Goal: Information Seeking & Learning: Learn about a topic

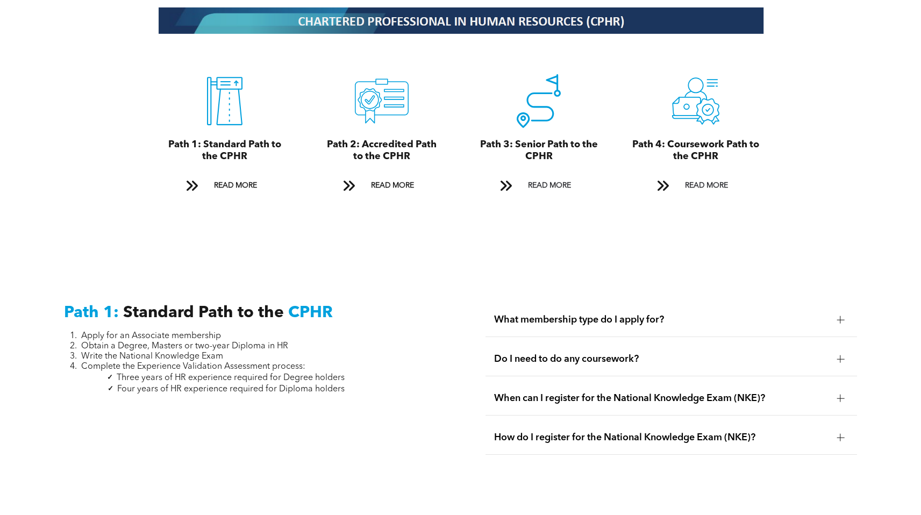
scroll to position [1228, 0]
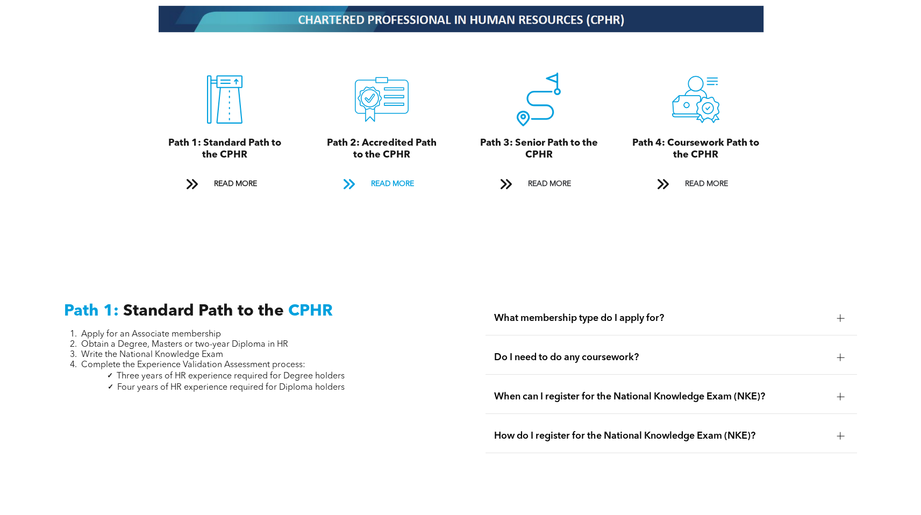
click at [386, 174] on span "READ MORE" at bounding box center [392, 184] width 51 height 20
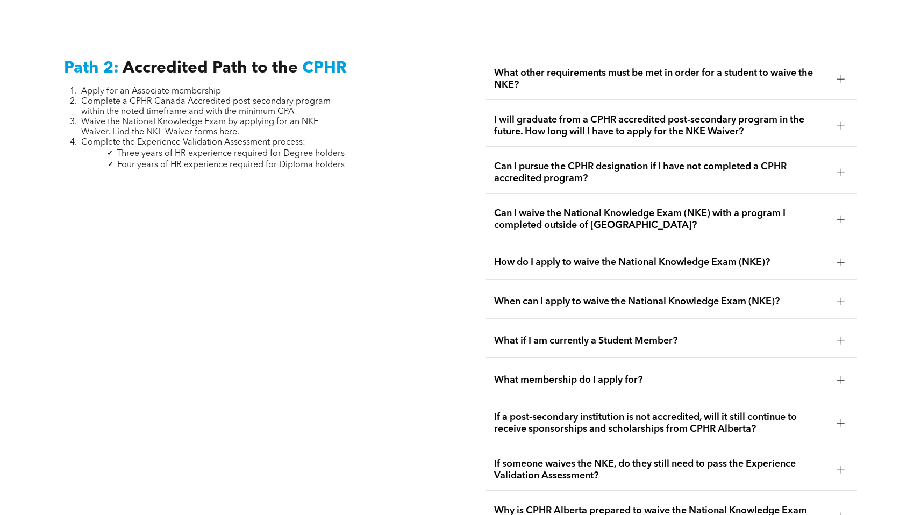
scroll to position [1733, 0]
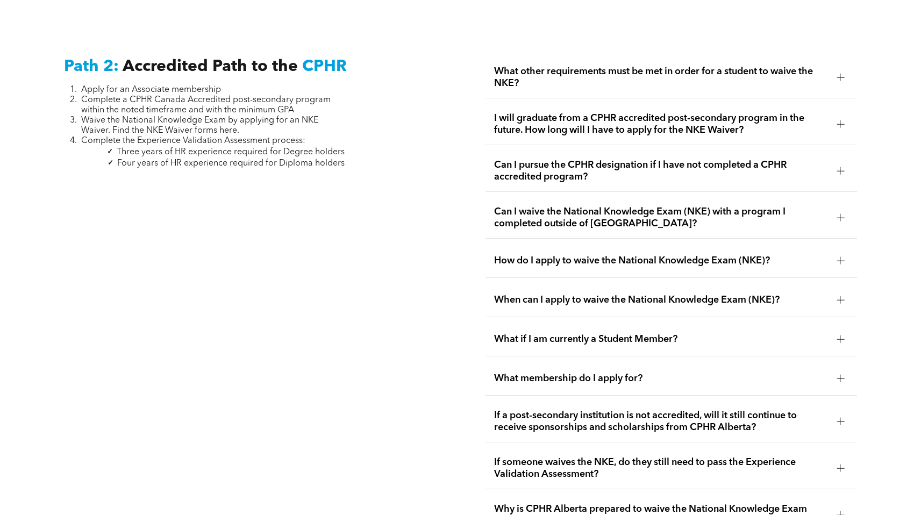
click at [202, 116] on span "Waive the National Knowledge Exam by applying for an NKE Waiver. Find the NKE W…" at bounding box center [199, 125] width 237 height 19
click at [206, 117] on span "Waive the National Knowledge Exam by applying for an NKE Waiver. Find the NKE W…" at bounding box center [199, 125] width 237 height 19
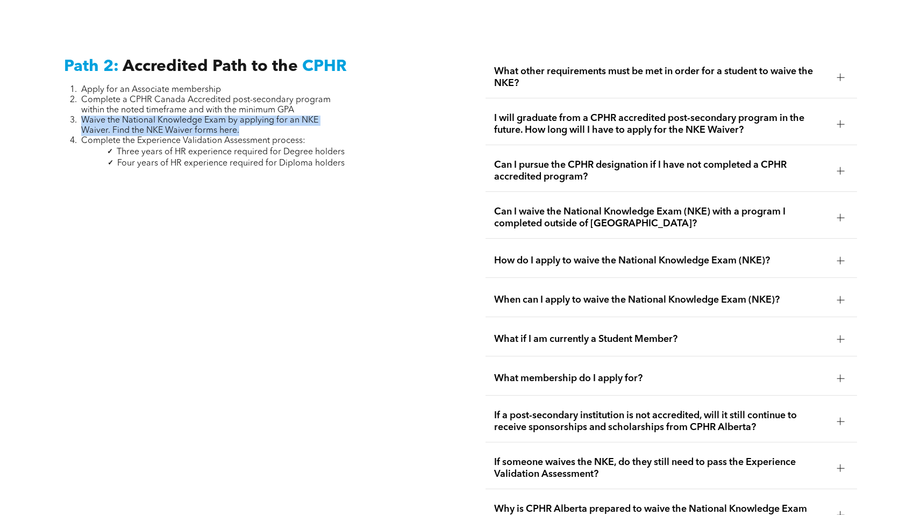
click at [206, 117] on span "Waive the National Knowledge Exam by applying for an NKE Waiver. Find the NKE W…" at bounding box center [199, 125] width 237 height 19
click at [206, 146] on li "Three years of HR experience required for Degree holders" at bounding box center [212, 151] width 263 height 11
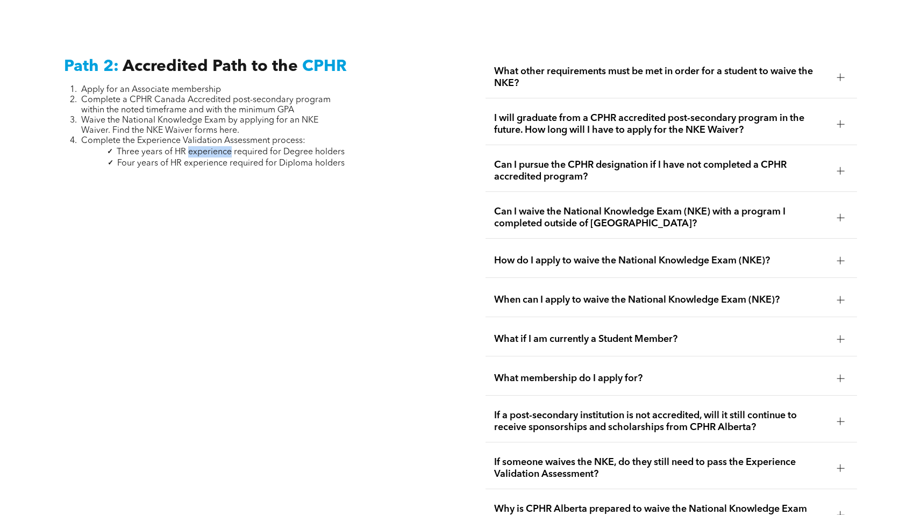
click at [206, 146] on li "Three years of HR experience required for Degree holders" at bounding box center [212, 151] width 263 height 11
click at [633, 66] on span "What other requirements must be met in order for a student to waive the NKE?" at bounding box center [661, 78] width 334 height 24
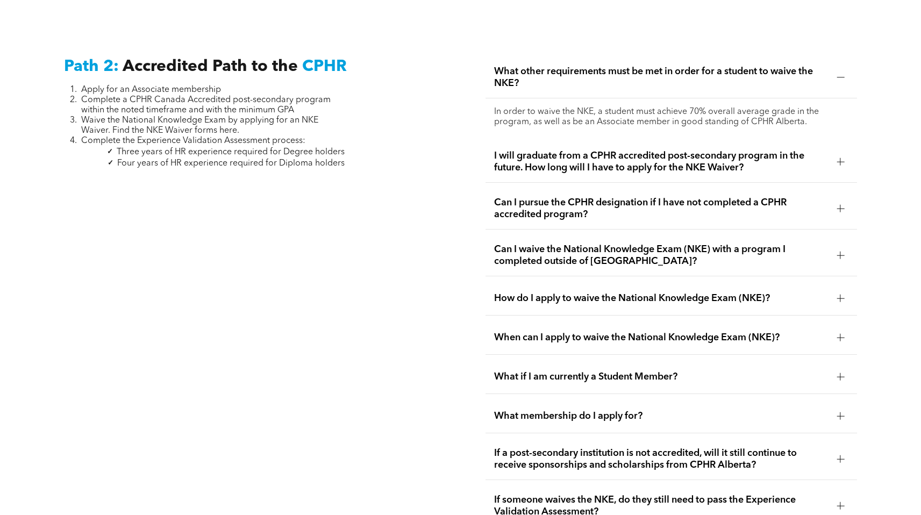
click at [632, 72] on span "What other requirements must be met in order for a student to waive the NKE?" at bounding box center [661, 78] width 334 height 24
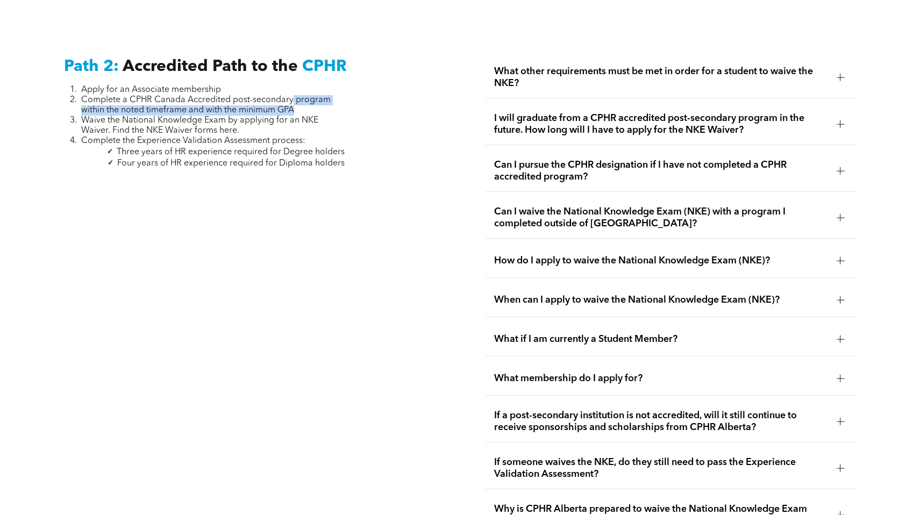
drag, startPoint x: 304, startPoint y: 98, endPoint x: 291, endPoint y: 90, distance: 15.4
click at [291, 95] on li "Complete a CPHR Canada Accredited post-secondary program within the noted timef…" at bounding box center [212, 105] width 263 height 20
click at [293, 95] on li "Complete a CPHR Canada Accredited post-secondary program within the noted timef…" at bounding box center [212, 105] width 263 height 20
drag, startPoint x: 300, startPoint y: 97, endPoint x: 237, endPoint y: 99, distance: 62.9
click at [237, 99] on li "Complete a CPHR Canada Accredited post-secondary program within the noted timef…" at bounding box center [212, 105] width 263 height 20
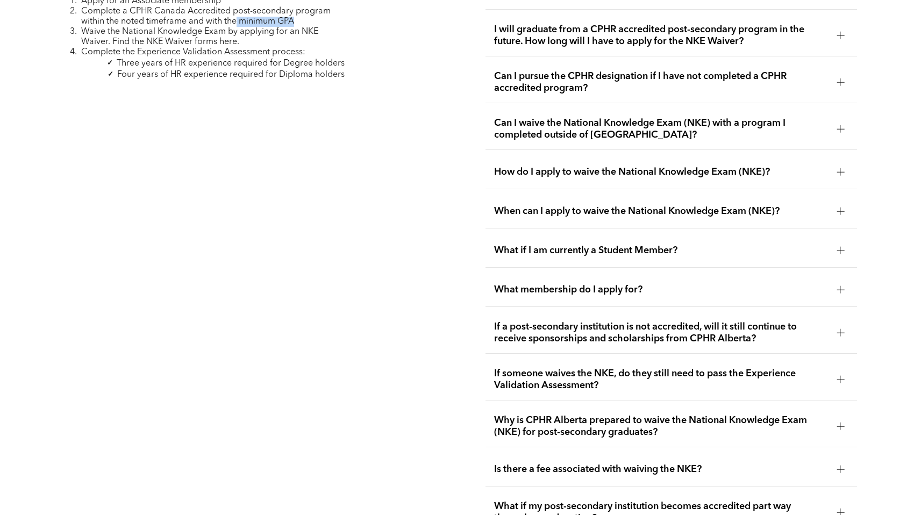
scroll to position [1824, 0]
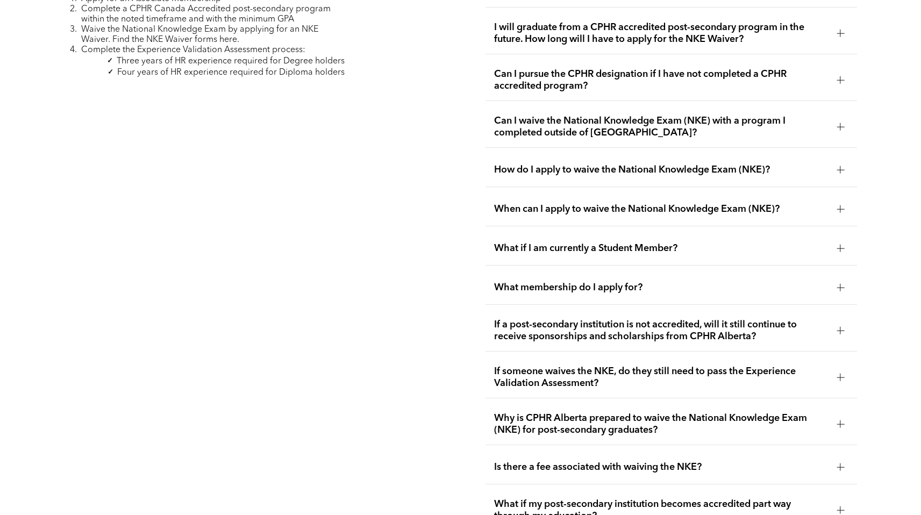
click at [711, 461] on span "Is there a fee associated with waiving the NKE?" at bounding box center [661, 467] width 334 height 12
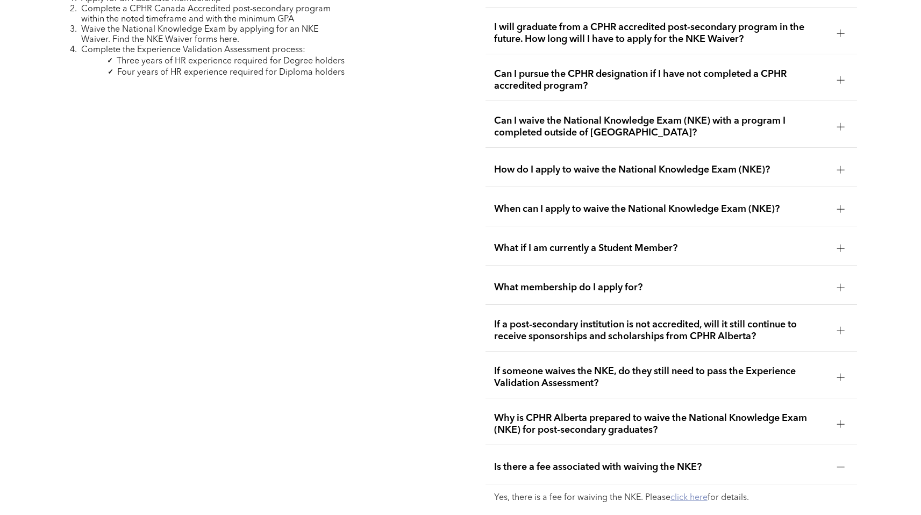
click at [696, 493] on link "click here" at bounding box center [688, 497] width 37 height 9
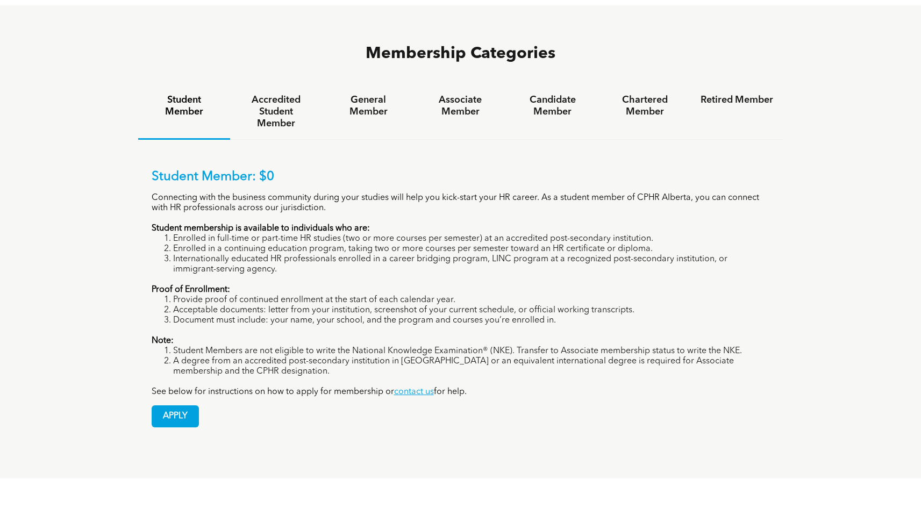
scroll to position [730, 0]
click at [465, 92] on h4 "Associate Member" at bounding box center [460, 104] width 73 height 24
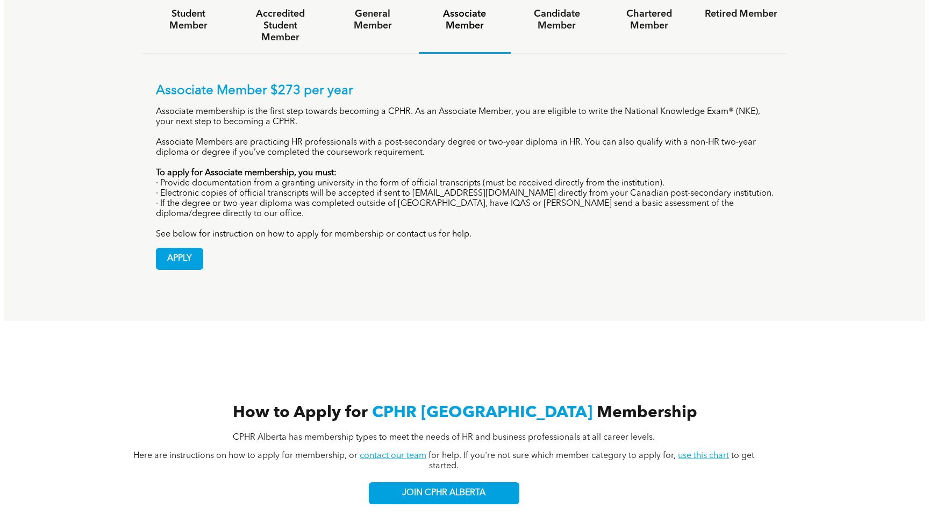
scroll to position [817, 0]
